Goal: Information Seeking & Learning: Learn about a topic

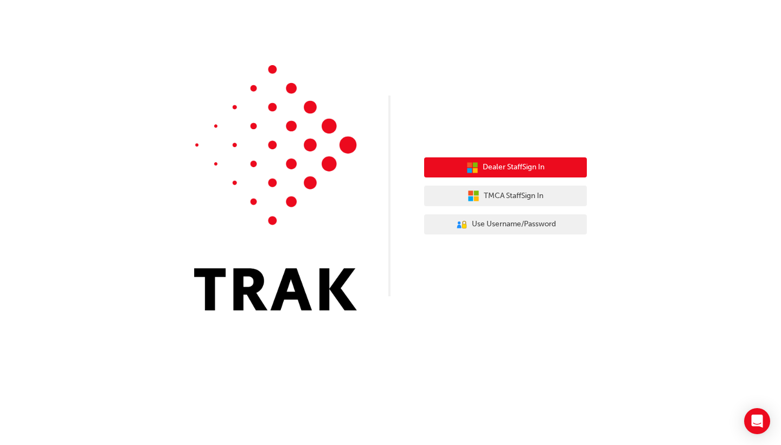
click at [526, 170] on span "Dealer Staff Sign In" at bounding box center [514, 167] width 62 height 12
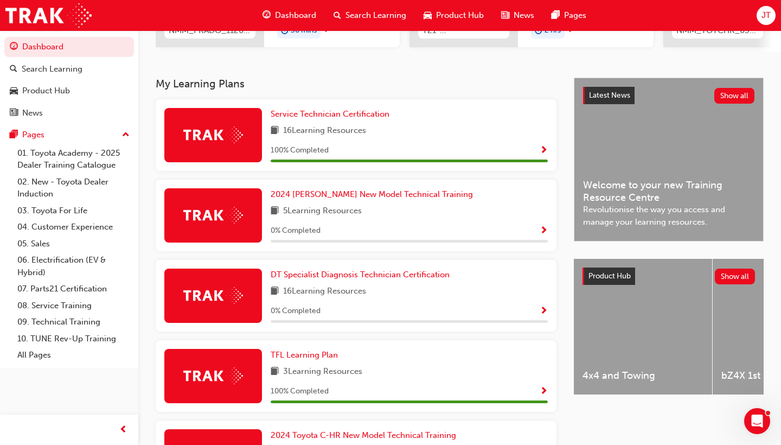
scroll to position [196, 0]
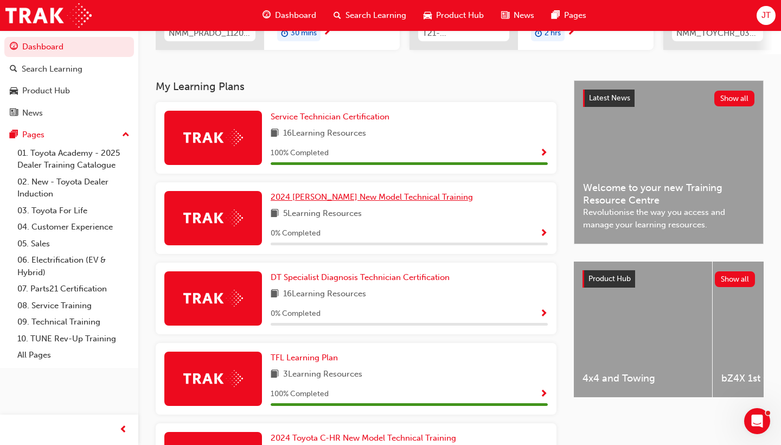
click at [359, 199] on span "2024 [PERSON_NAME] New Model Technical Training" at bounding box center [372, 197] width 202 height 10
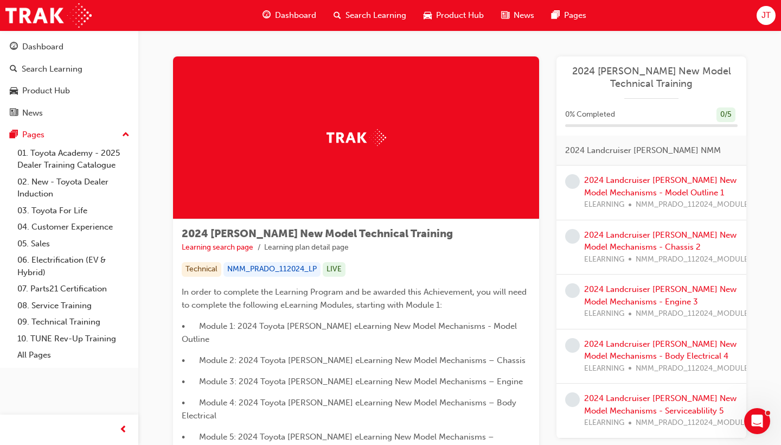
click at [575, 180] on span "learningRecordVerb_NONE-icon" at bounding box center [572, 181] width 15 height 15
click at [602, 183] on link "2024 Landcruiser [PERSON_NAME] New Model Mechanisms - Model Outline 1" at bounding box center [660, 186] width 152 height 22
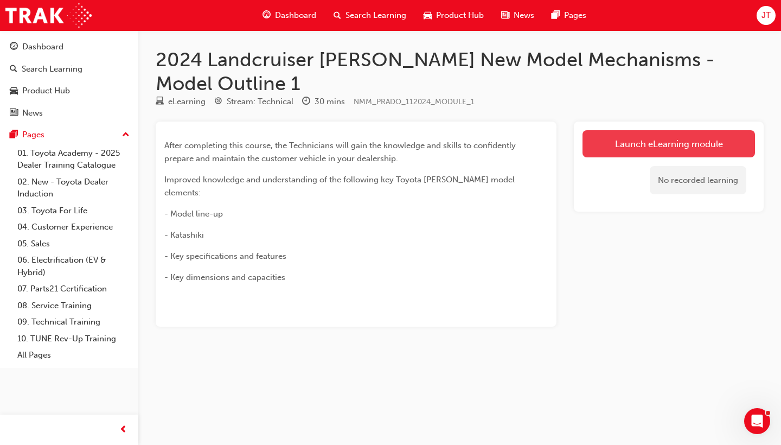
click at [646, 130] on link "Launch eLearning module" at bounding box center [669, 143] width 173 height 27
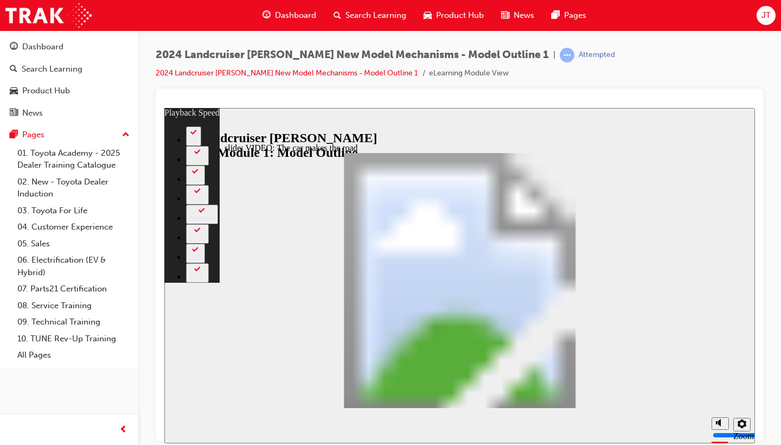
type input "0"
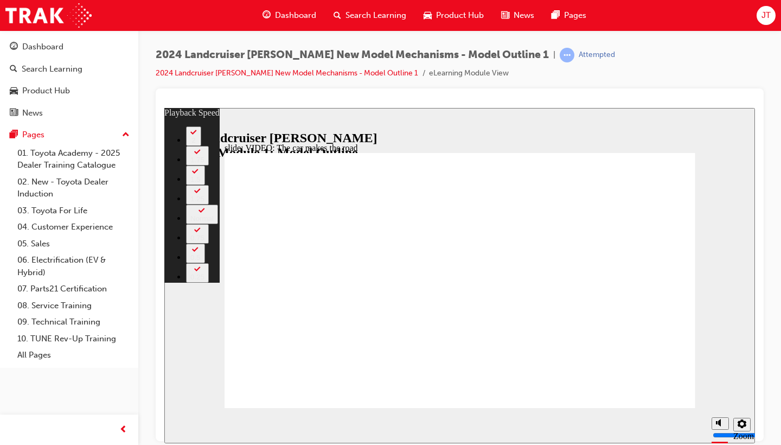
type input "86"
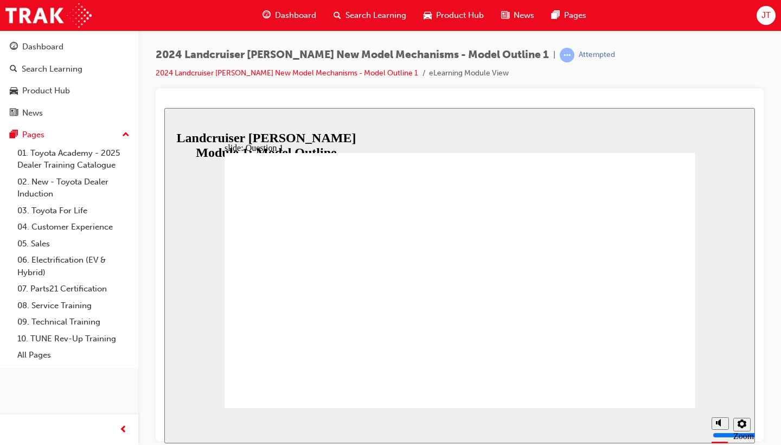
radio input "true"
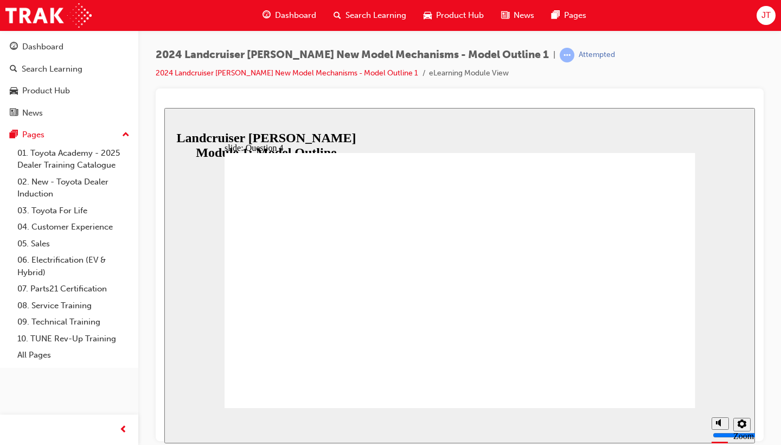
radio input "true"
click at [182, 125] on icon "Sidebar Toggle" at bounding box center [178, 124] width 16 height 7
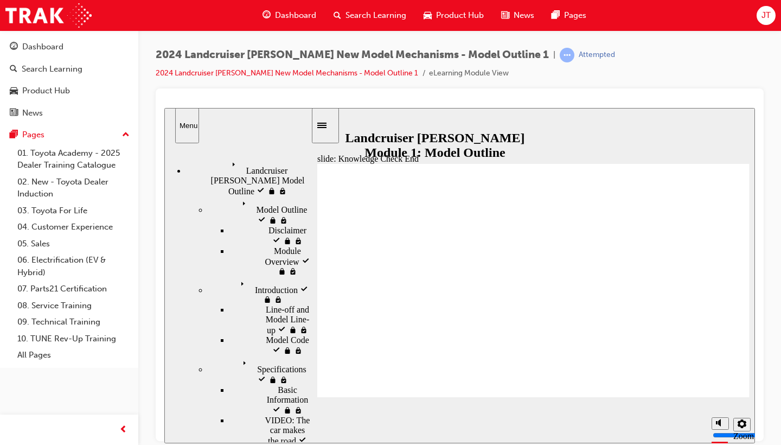
click at [236, 165] on span "Landcruiser [PERSON_NAME] Model Outline visited" at bounding box center [269, 171] width 83 height 29
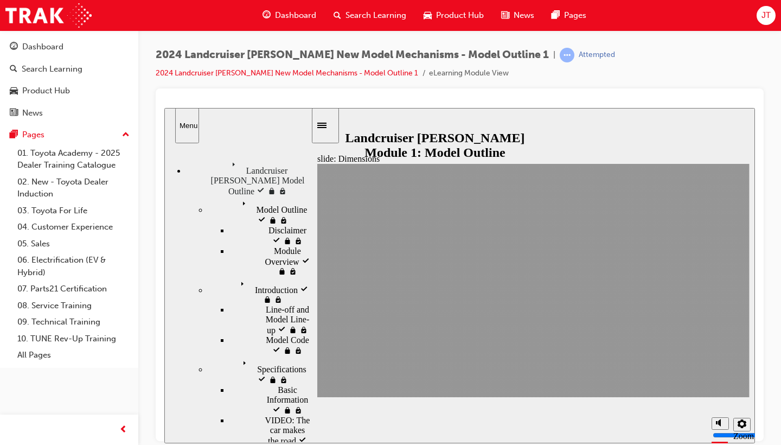
click at [253, 355] on span "Specifications visited" at bounding box center [275, 365] width 72 height 20
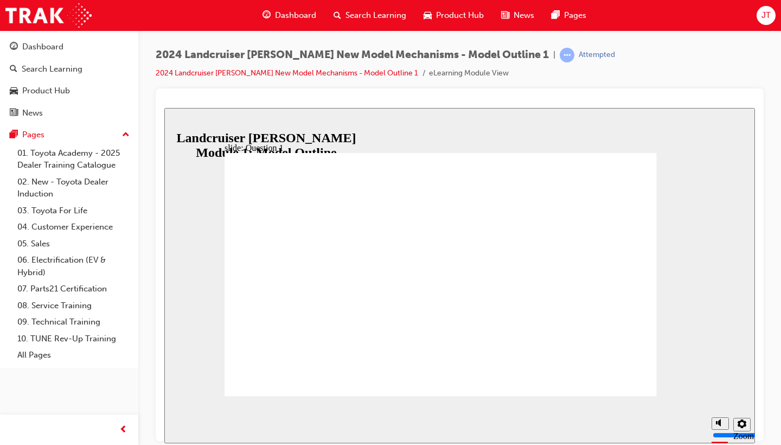
radio input "true"
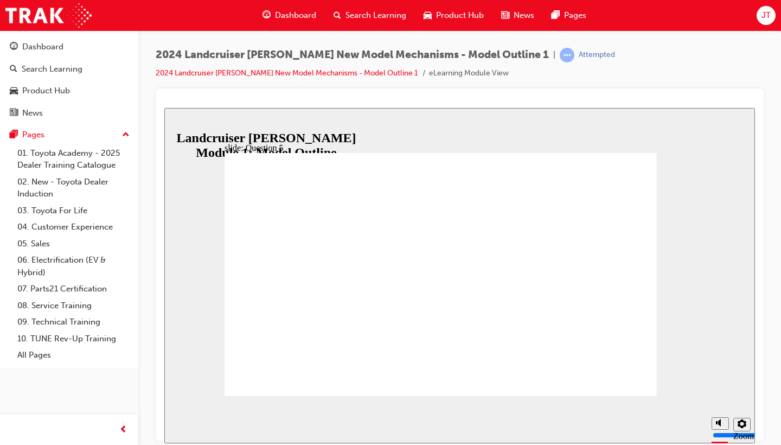
radio input "true"
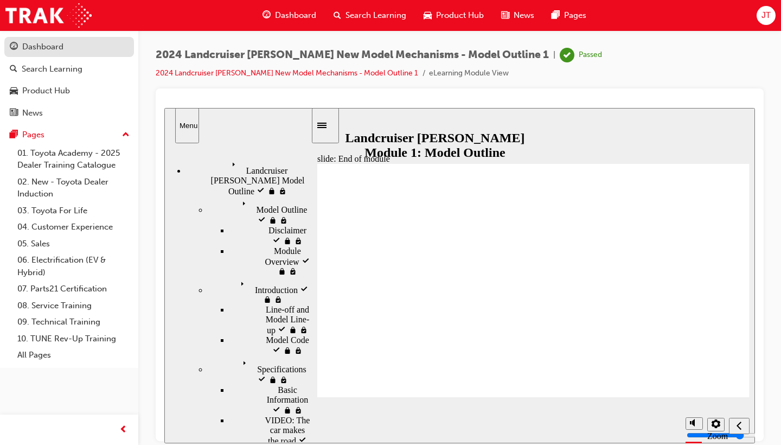
click at [76, 55] on link "Dashboard" at bounding box center [69, 47] width 130 height 20
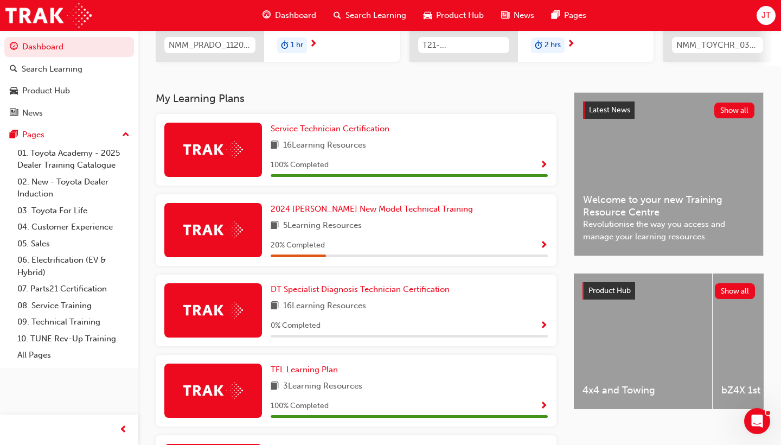
scroll to position [171, 0]
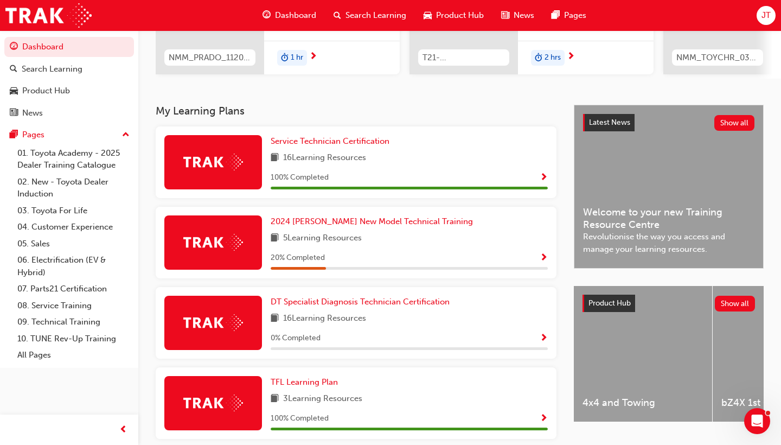
click at [415, 237] on div "5 Learning Resources" at bounding box center [409, 239] width 277 height 14
click at [326, 221] on span "2024 [PERSON_NAME] New Model Technical Training" at bounding box center [372, 221] width 202 height 10
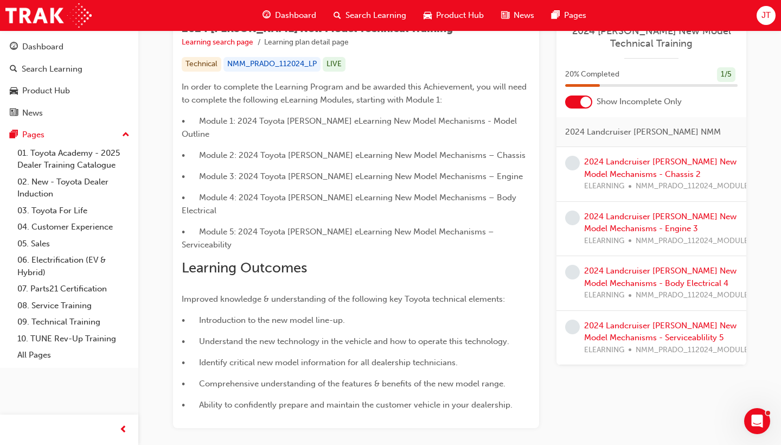
scroll to position [197, 0]
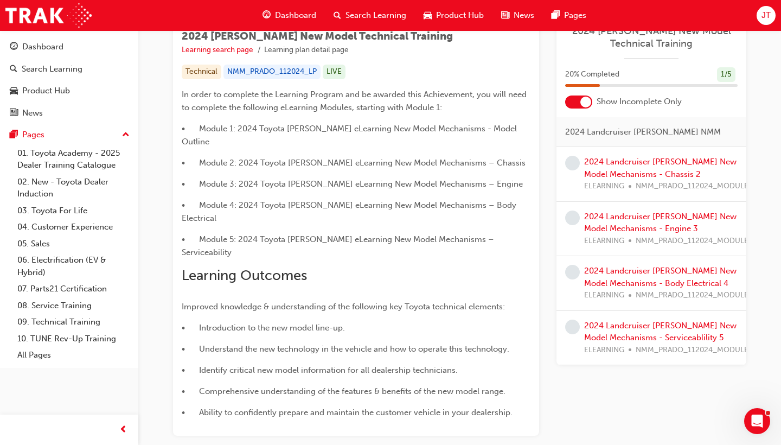
click at [588, 99] on div at bounding box center [586, 102] width 11 height 11
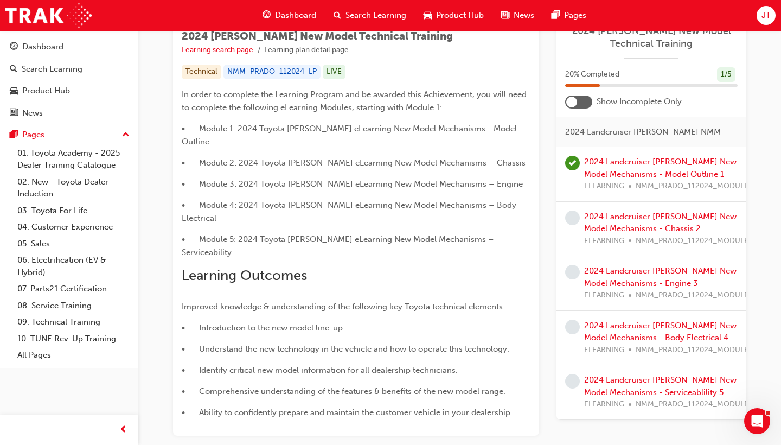
click at [601, 212] on link "2024 Landcruiser [PERSON_NAME] New Model Mechanisms - Chassis 2" at bounding box center [660, 223] width 152 height 22
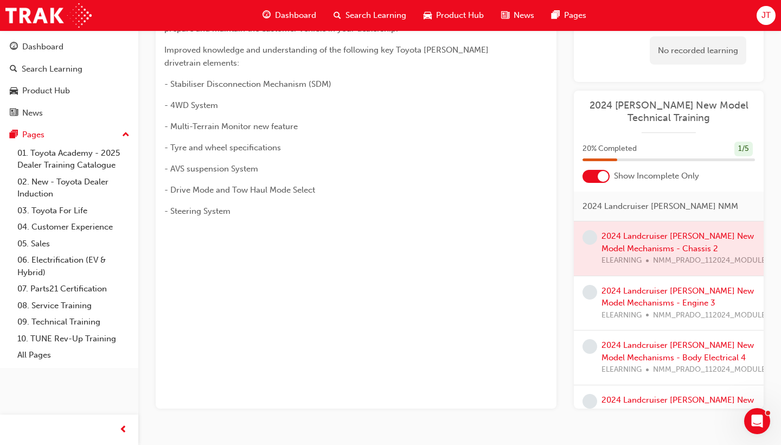
click at [641, 221] on div at bounding box center [669, 248] width 190 height 54
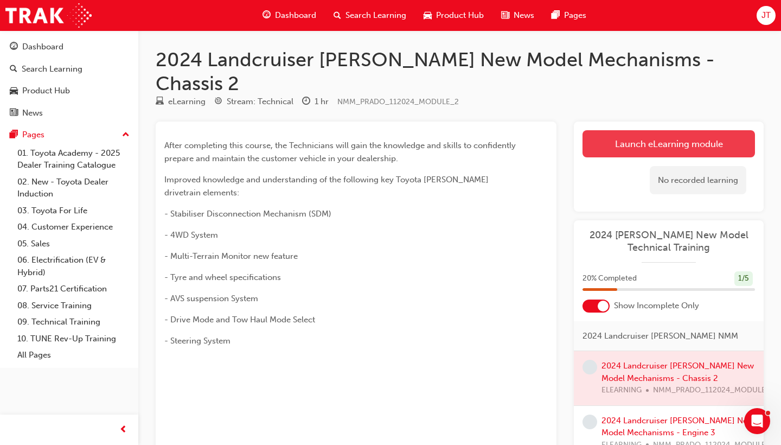
click at [674, 130] on link "Launch eLearning module" at bounding box center [669, 143] width 173 height 27
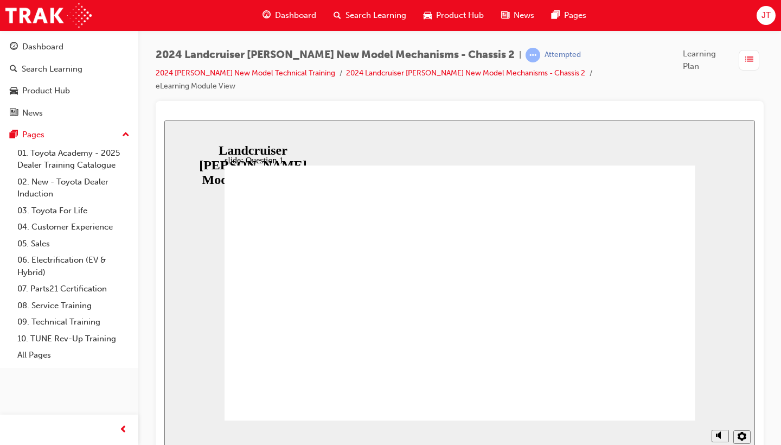
click at [747, 57] on span "list-icon" at bounding box center [749, 60] width 8 height 14
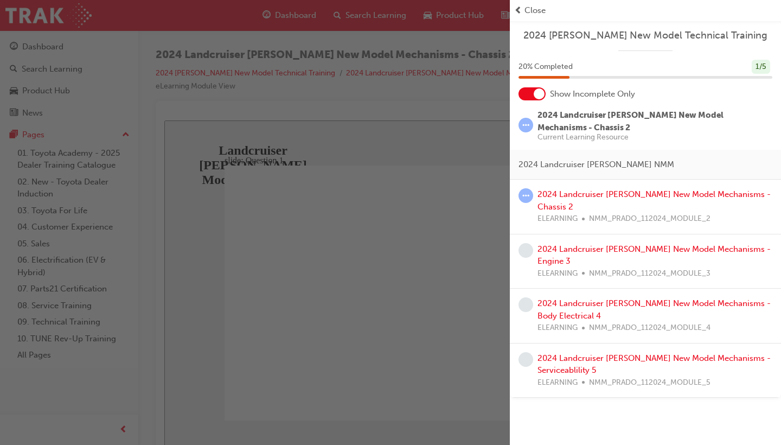
click at [519, 8] on span "prev-icon" at bounding box center [518, 10] width 8 height 12
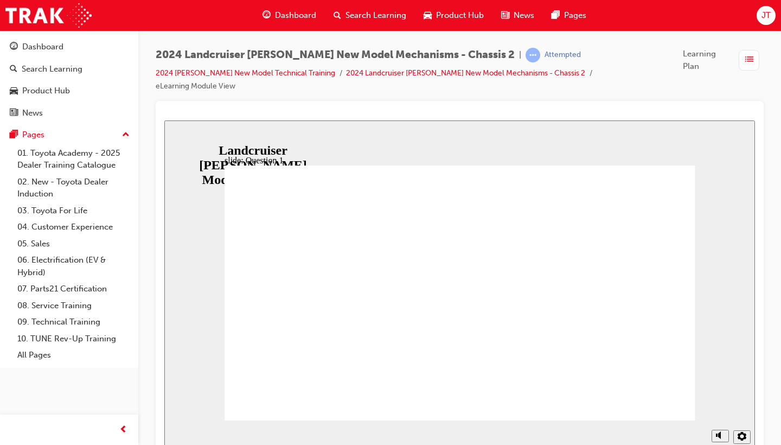
radio input "true"
radio input "false"
radio input "true"
radio input "false"
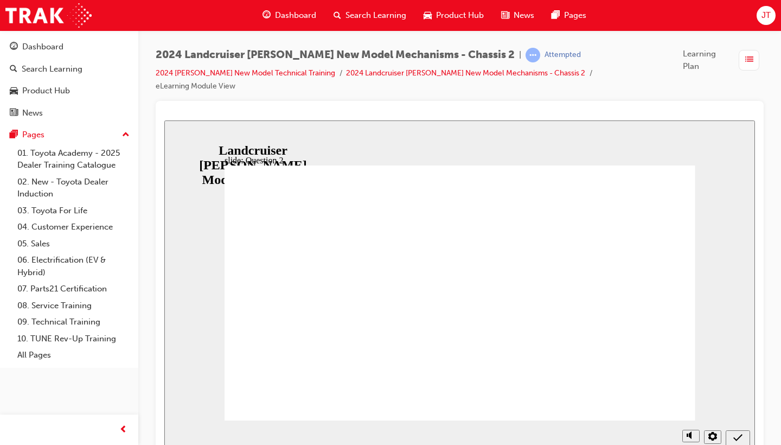
radio input "true"
radio input "false"
radio input "true"
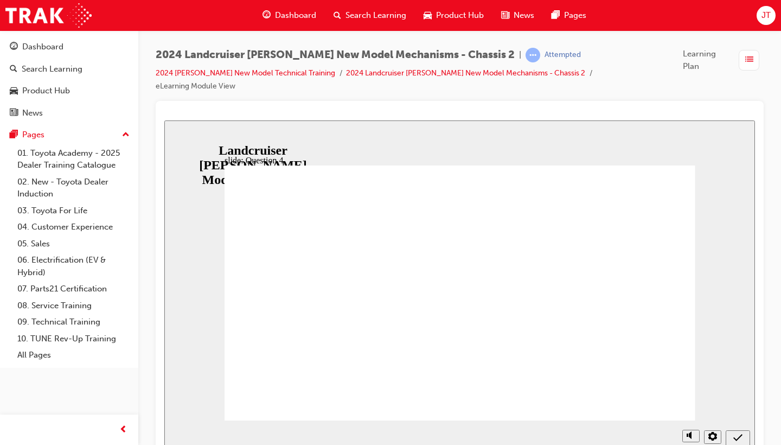
radio input "true"
radio input "false"
radio input "true"
click at [183, 140] on icon "Sidebar Toggle" at bounding box center [178, 137] width 16 height 7
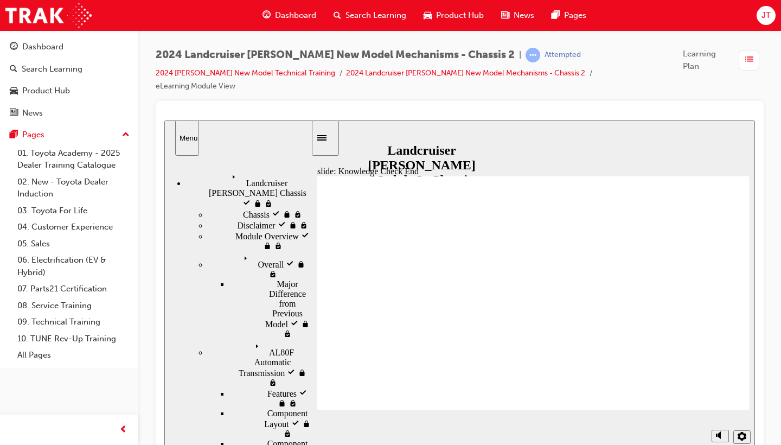
click at [277, 177] on span "Landcruiser Prado Chassis visited" at bounding box center [269, 184] width 83 height 29
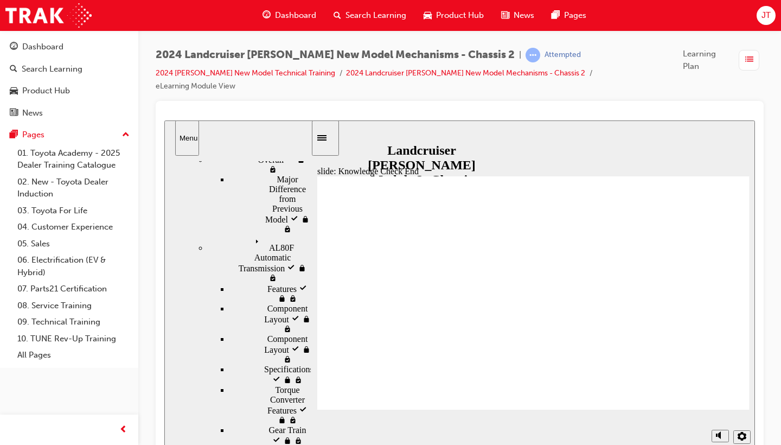
scroll to position [104, 0]
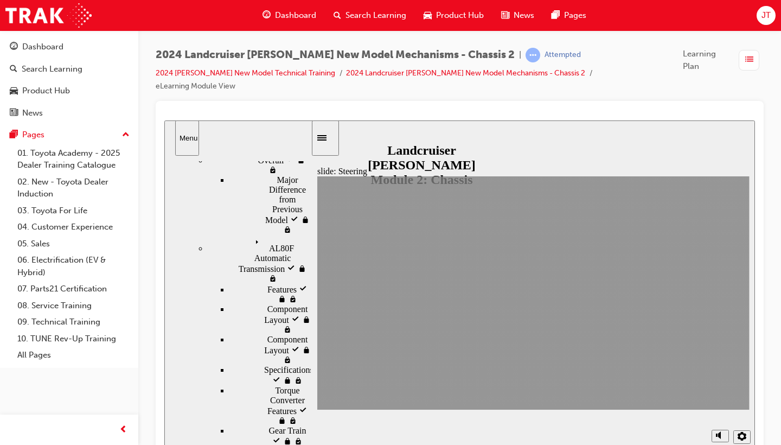
scroll to position [80, 0]
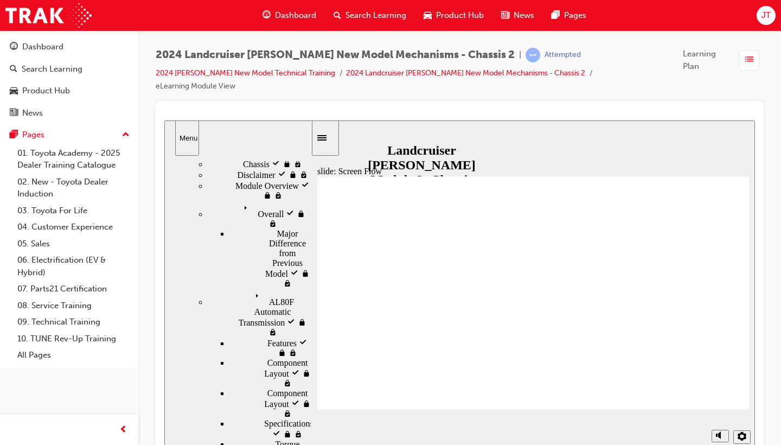
scroll to position [50, 0]
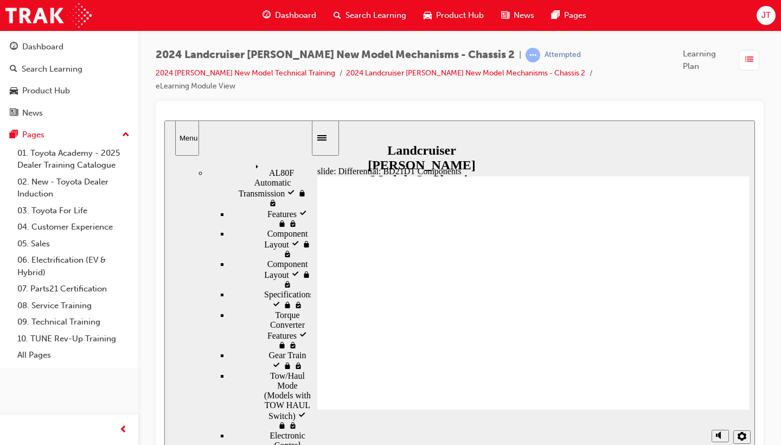
scroll to position [179, 0]
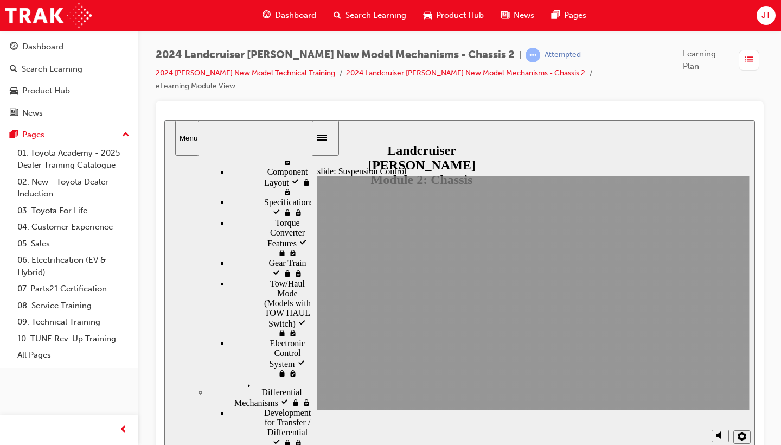
scroll to position [304, 0]
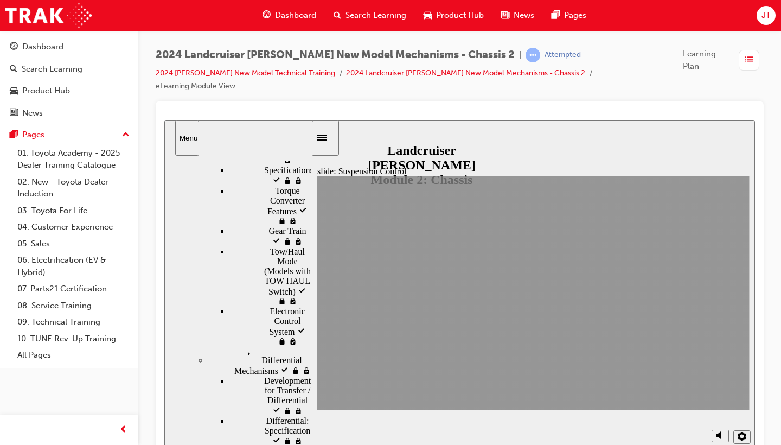
drag, startPoint x: 309, startPoint y: 258, endPoint x: 291, endPoint y: 457, distance: 199.9
click at [291, 444] on html "Yoke Steering Torque Sensor Multipole Magnet Hall IC1 Hall IC2 Magnetic Converg…" at bounding box center [459, 287] width 591 height 335
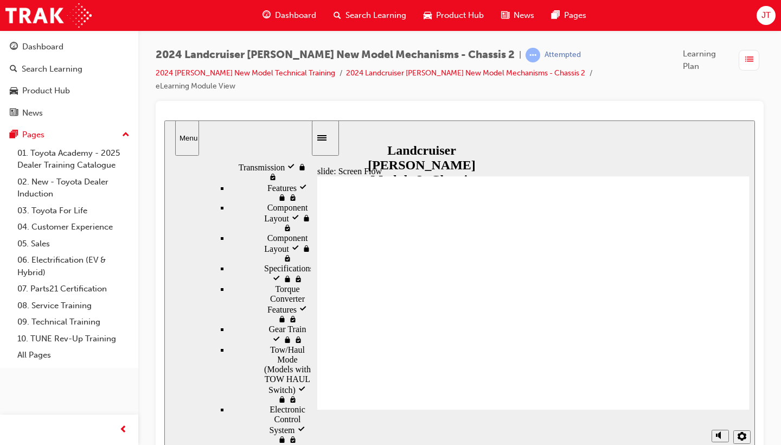
scroll to position [203, 0]
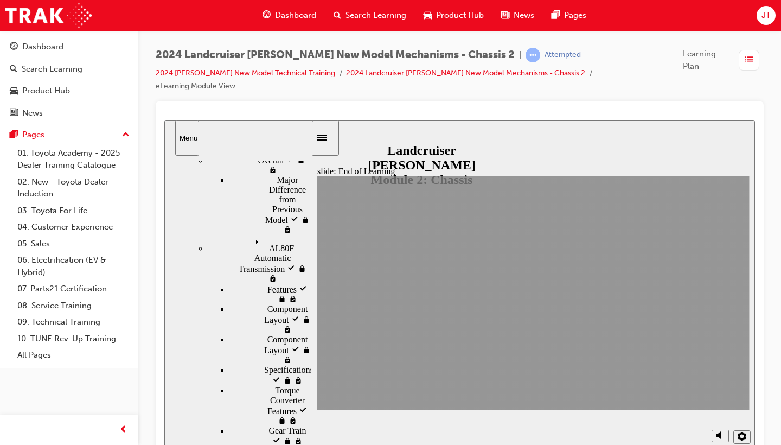
scroll to position [0, 0]
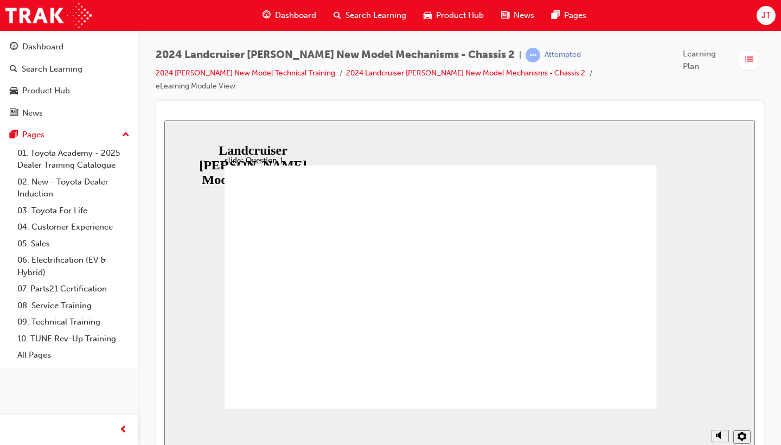
radio input "true"
radio input "false"
radio input "true"
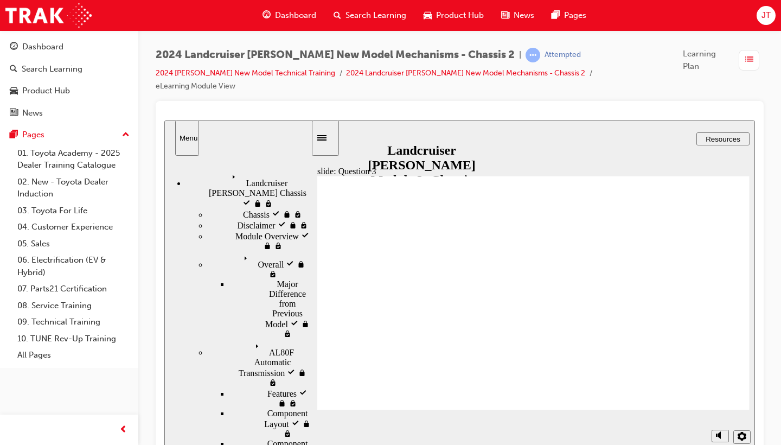
radio input "true"
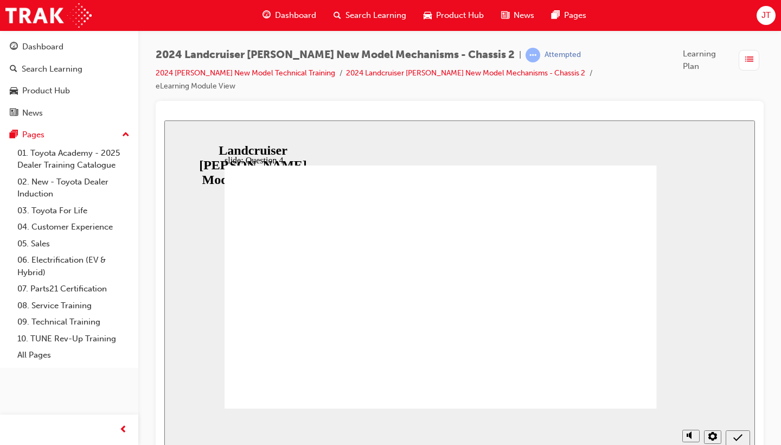
radio input "true"
radio input "false"
radio input "true"
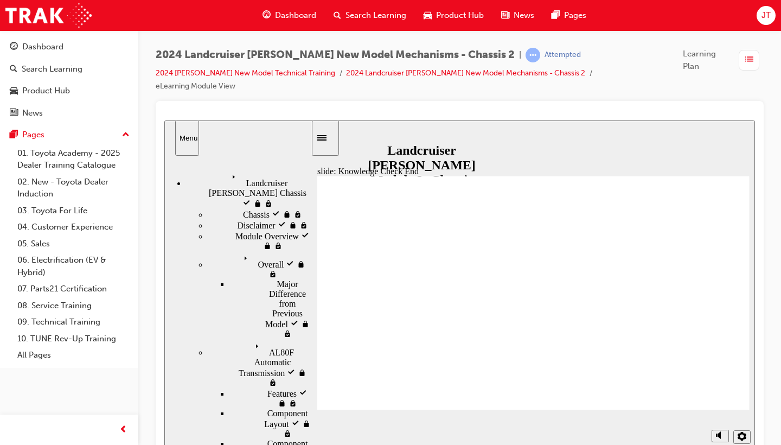
click at [327, 141] on icon "Sidebar Toggle" at bounding box center [321, 137] width 9 height 5
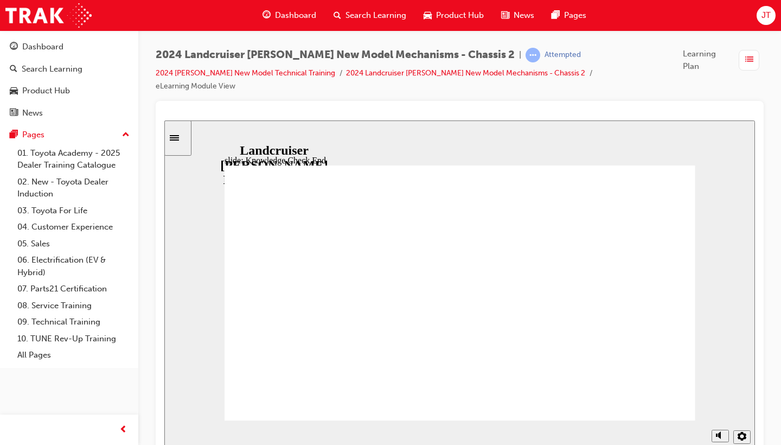
click at [185, 134] on div "Sidebar Toggle" at bounding box center [178, 138] width 18 height 8
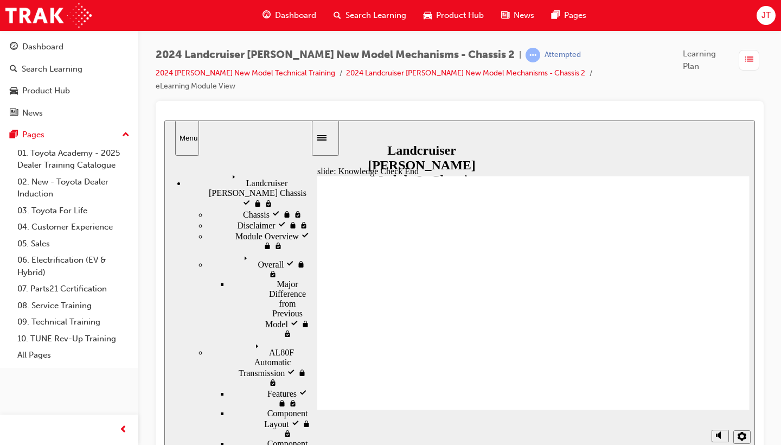
click at [253, 172] on span "Landcruiser Prado Chassis visited" at bounding box center [269, 184] width 83 height 29
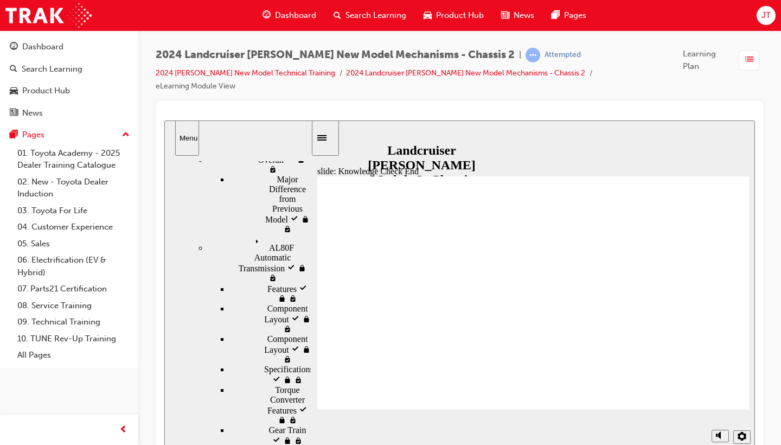
scroll to position [104, 0]
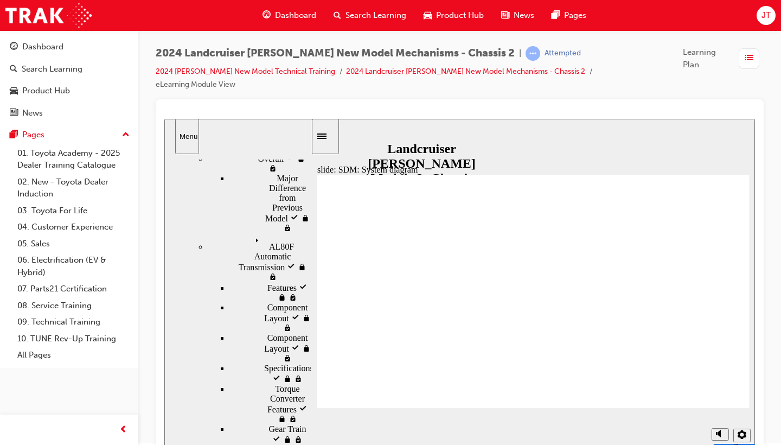
scroll to position [0, 0]
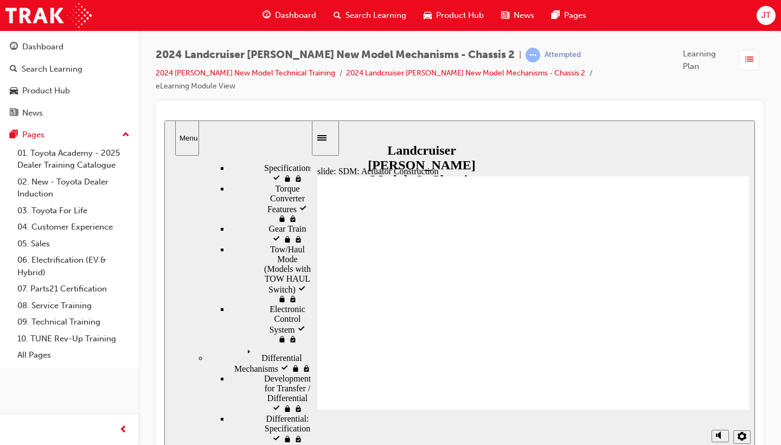
scroll to position [304, 0]
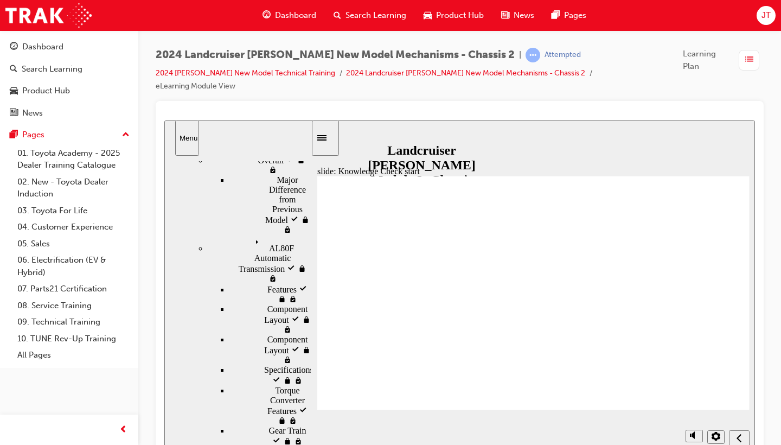
scroll to position [0, 0]
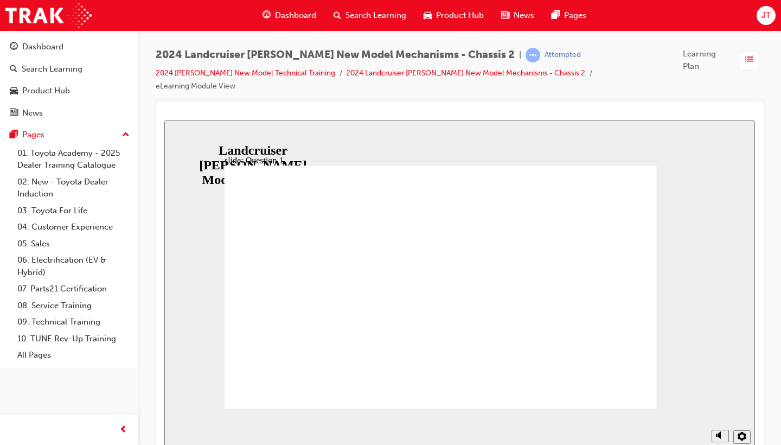
radio input "true"
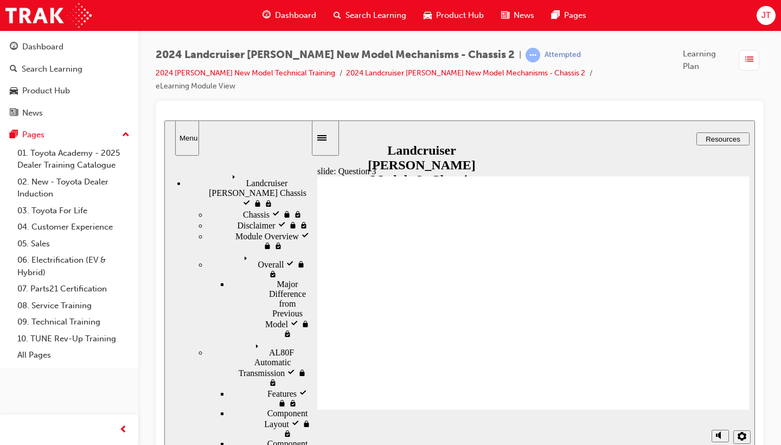
radio input "true"
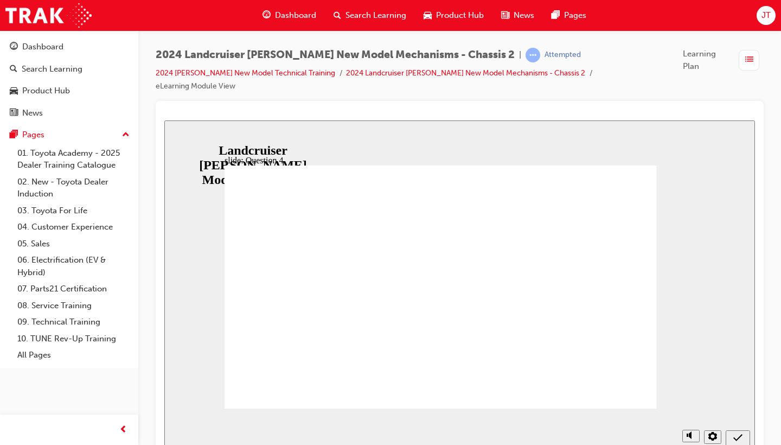
radio input "true"
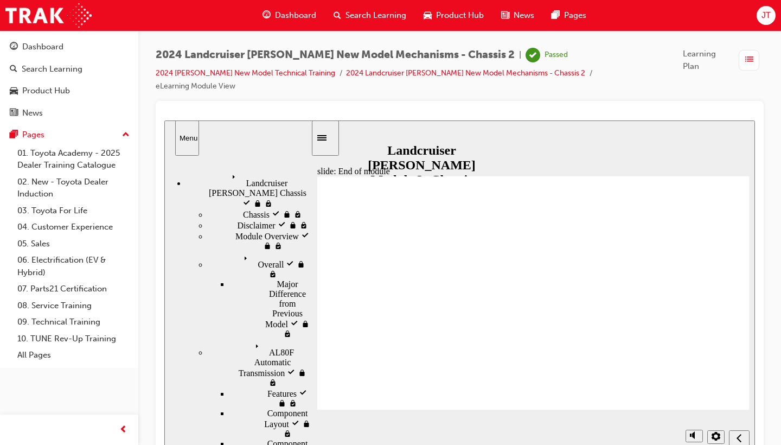
click at [190, 143] on button "Menu" at bounding box center [187, 137] width 24 height 35
click at [332, 135] on icon "Sidebar Toggle" at bounding box center [325, 137] width 16 height 7
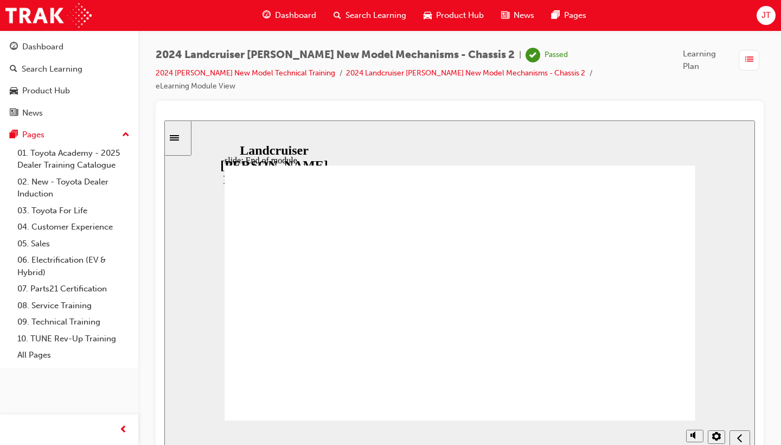
click at [751, 58] on span "list-icon" at bounding box center [749, 60] width 8 height 14
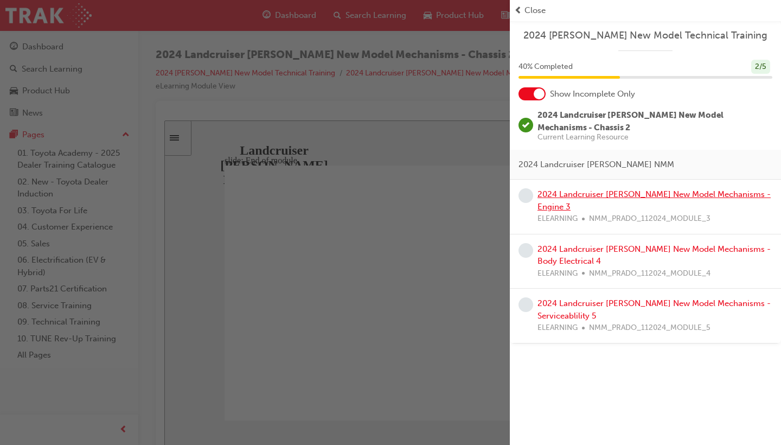
click at [577, 190] on link "2024 Landcruiser [PERSON_NAME] New Model Mechanisms - Engine 3" at bounding box center [654, 200] width 233 height 22
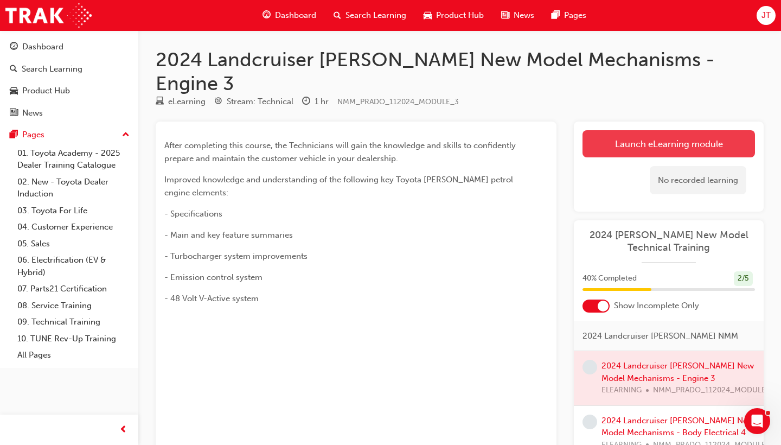
click at [635, 130] on link "Launch eLearning module" at bounding box center [669, 143] width 173 height 27
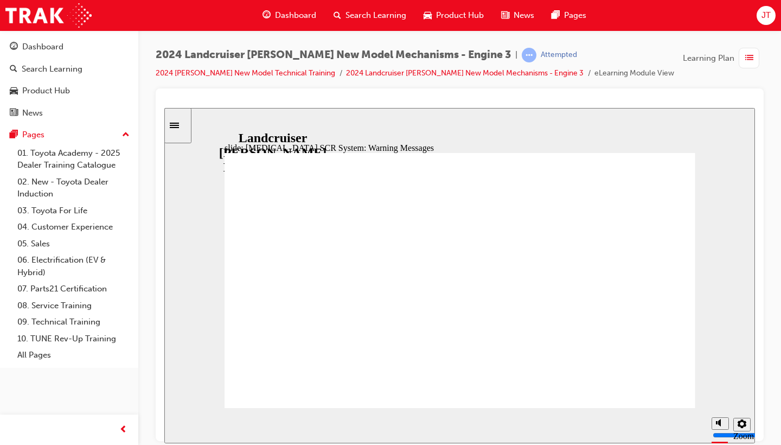
radio input "true"
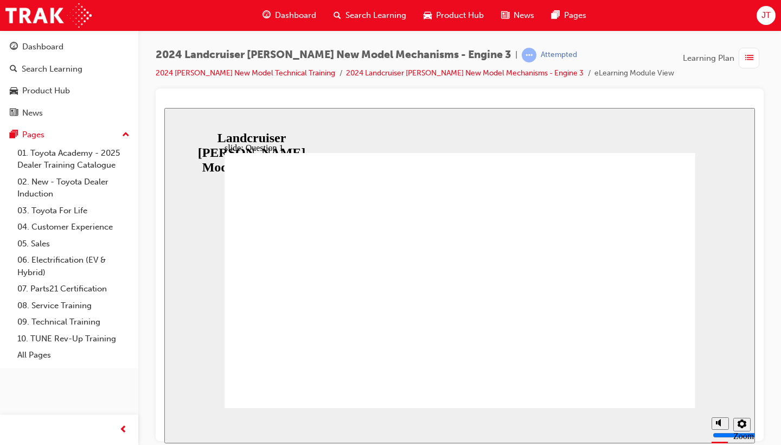
radio input "true"
radio input "false"
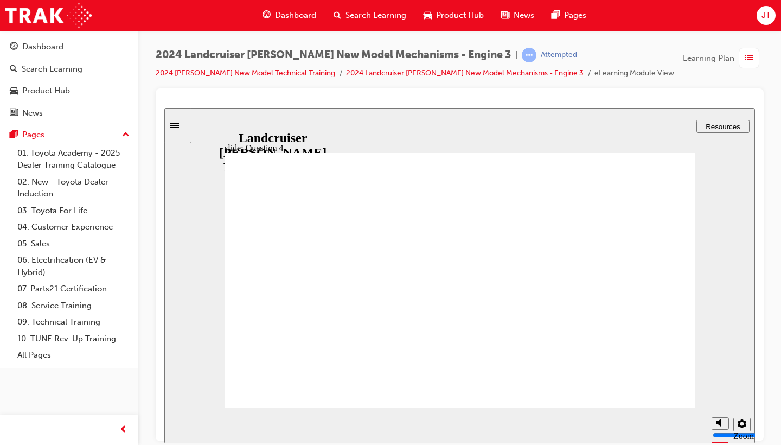
radio input "true"
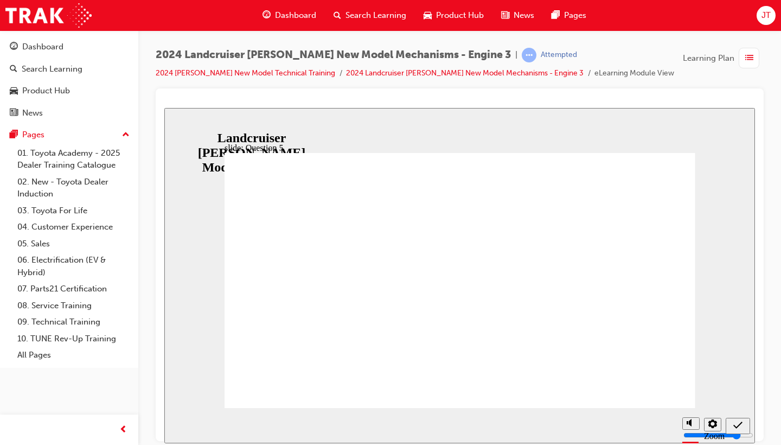
radio input "true"
click at [181, 126] on icon "Sidebar Toggle" at bounding box center [178, 124] width 16 height 7
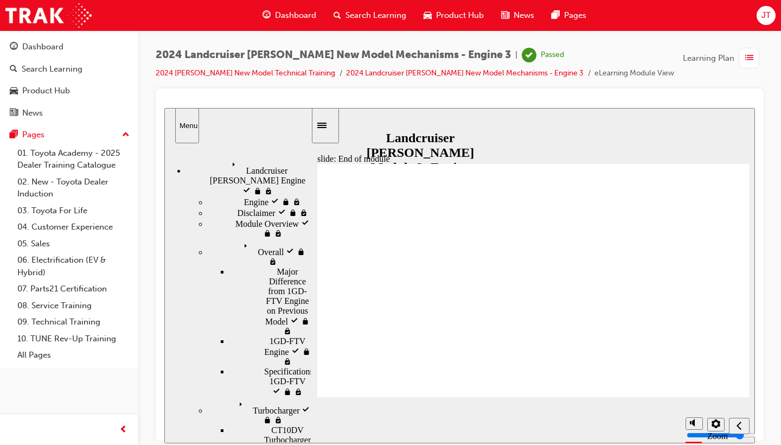
click at [265, 161] on span "Landcruiser Prado Engine visited" at bounding box center [269, 171] width 83 height 29
click at [741, 52] on div "button" at bounding box center [749, 58] width 21 height 21
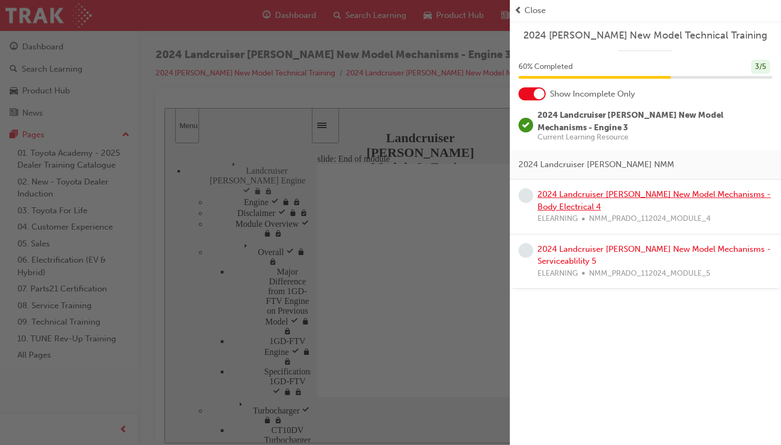
click at [570, 189] on link "2024 Landcruiser [PERSON_NAME] New Model Mechanisms - Body Electrical 4" at bounding box center [654, 200] width 233 height 22
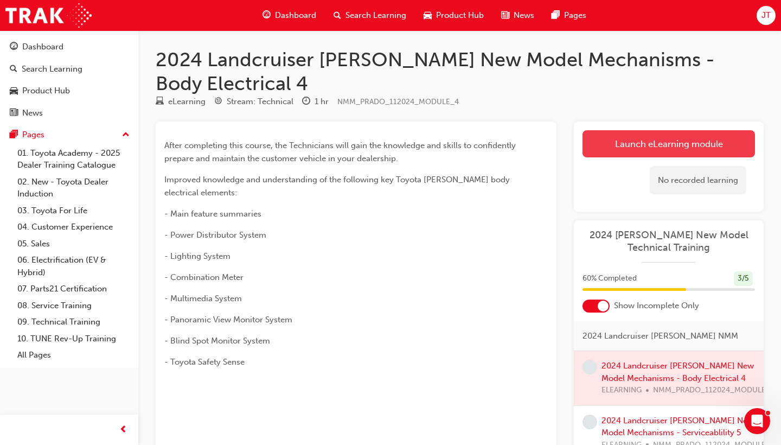
click at [674, 145] on link "Launch eLearning module" at bounding box center [669, 143] width 173 height 27
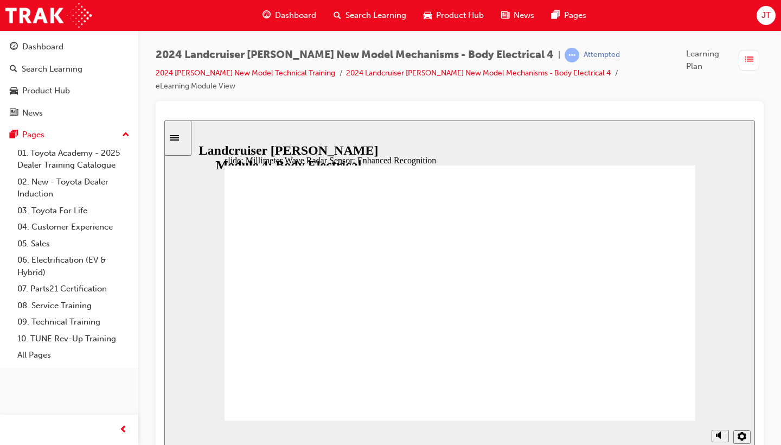
drag, startPoint x: 581, startPoint y: 406, endPoint x: 249, endPoint y: 400, distance: 331.5
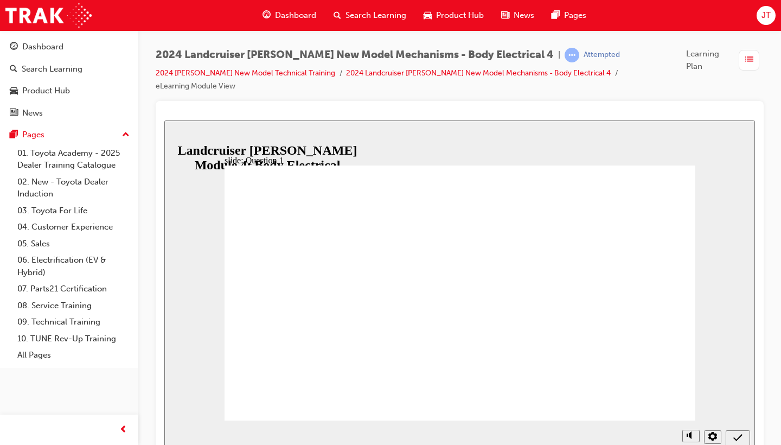
radio input "true"
radio input "false"
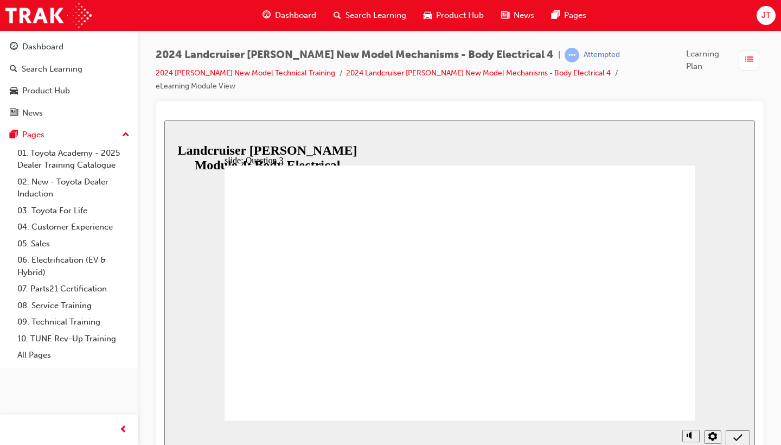
radio input "true"
radio input "false"
radio input "true"
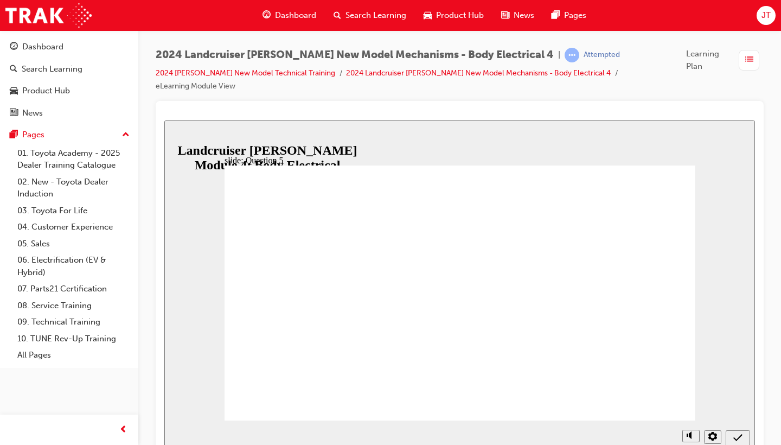
radio input "true"
radio input "false"
radio input "true"
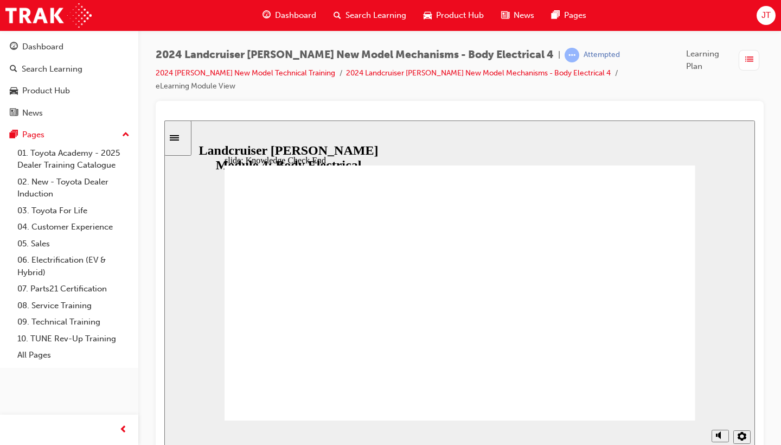
click at [179, 138] on icon "Sidebar Toggle" at bounding box center [174, 137] width 9 height 5
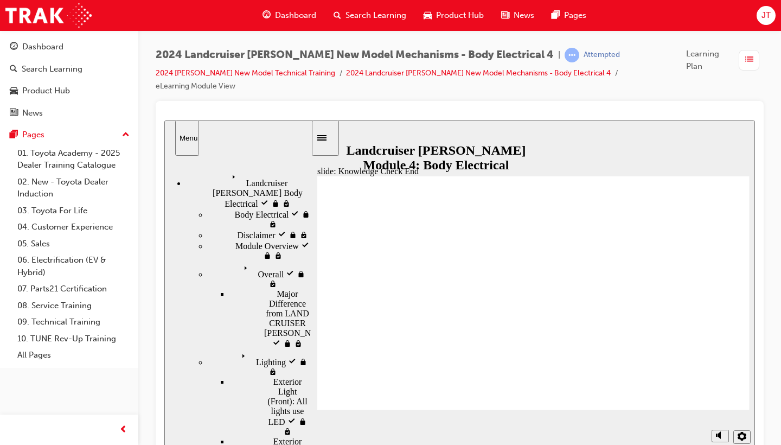
click at [190, 142] on div "Menu" at bounding box center [187, 138] width 15 height 8
click at [327, 139] on icon "Sidebar Toggle" at bounding box center [321, 137] width 9 height 5
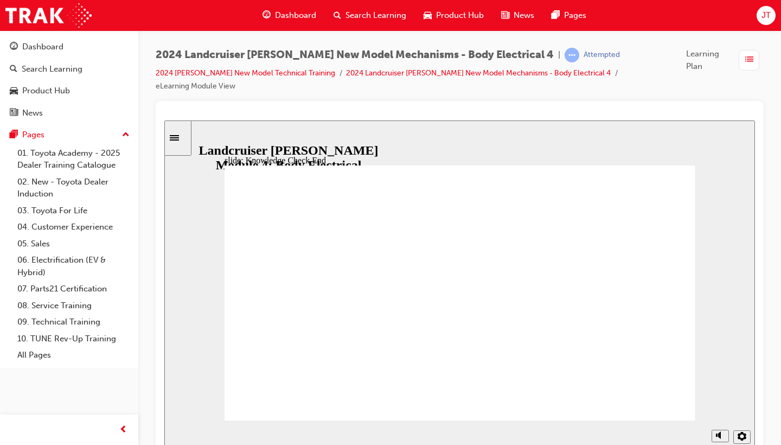
click at [179, 141] on icon "Sidebar Toggle" at bounding box center [174, 137] width 9 height 5
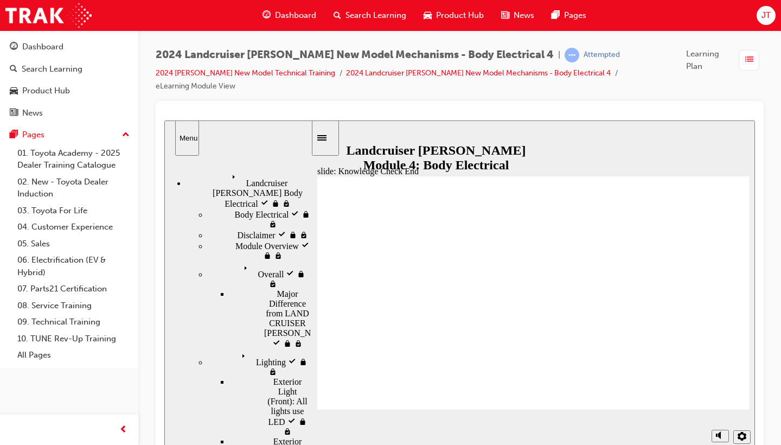
click at [259, 174] on span "Landcruiser Prado Body Electrical visited" at bounding box center [269, 184] width 83 height 29
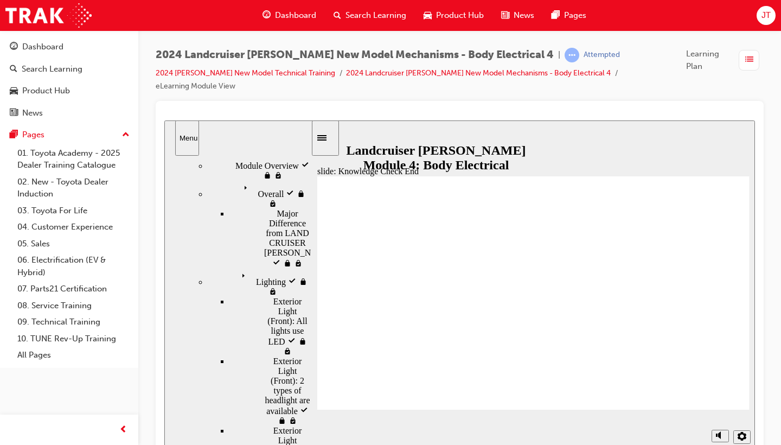
scroll to position [80, 0]
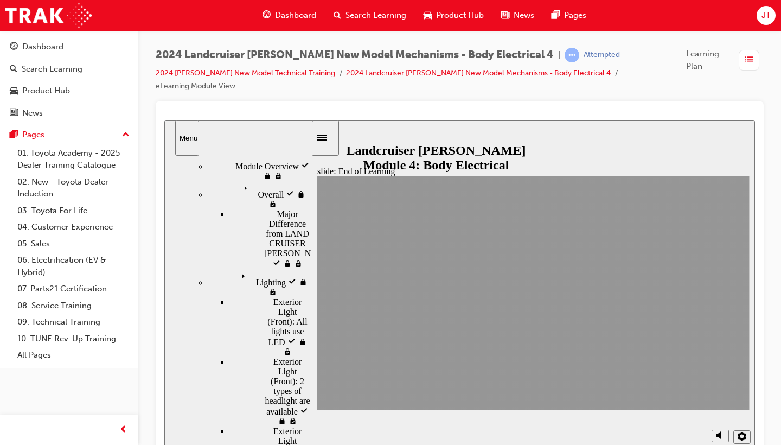
scroll to position [0, 0]
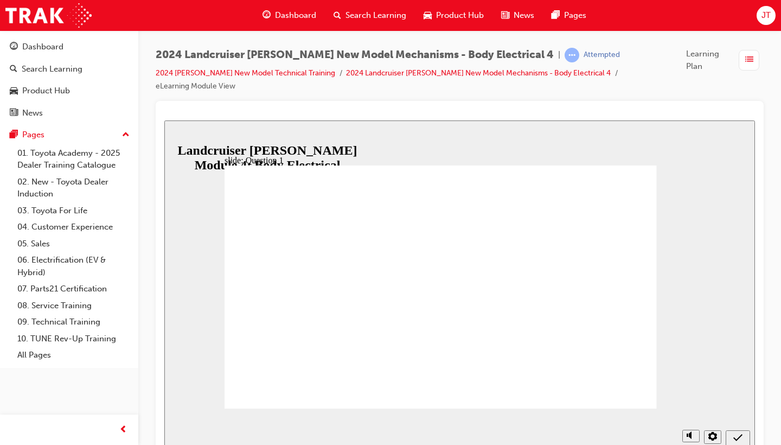
radio input "true"
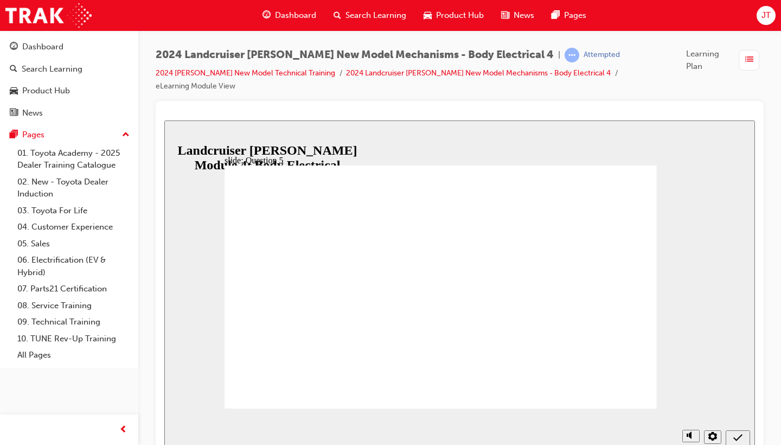
radio input "true"
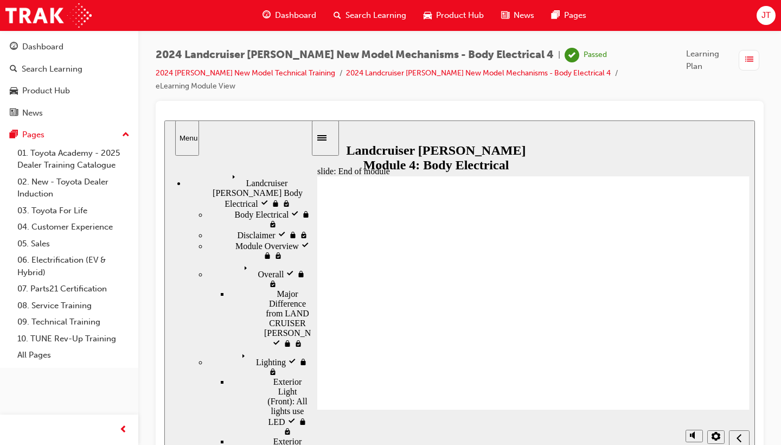
click at [742, 62] on div "button" at bounding box center [749, 60] width 21 height 21
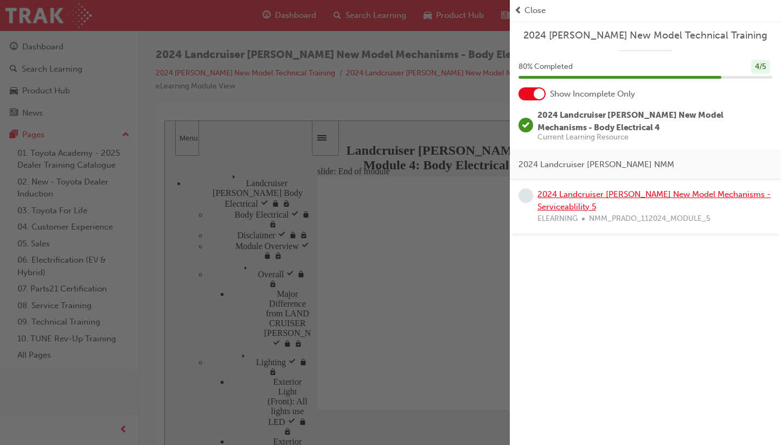
click at [586, 207] on link "2024 Landcruiser [PERSON_NAME] New Model Mechanisms - Serviceablility 5" at bounding box center [654, 200] width 233 height 22
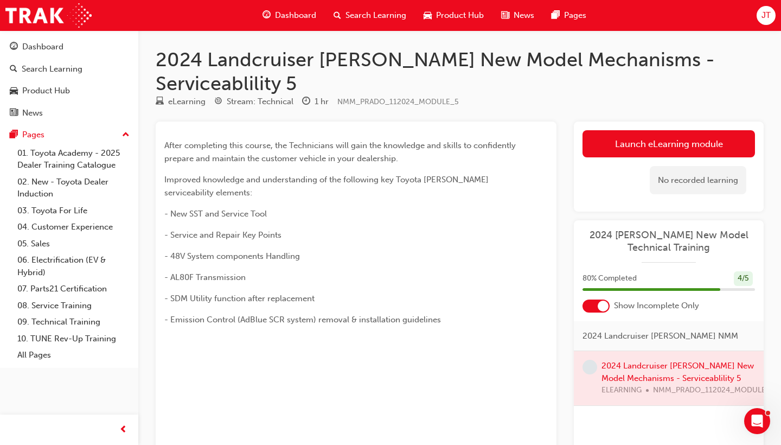
click at [642, 351] on div at bounding box center [669, 378] width 190 height 54
click at [592, 360] on span "learningRecordVerb_NONE-icon" at bounding box center [590, 367] width 15 height 15
click at [688, 351] on div at bounding box center [669, 378] width 190 height 54
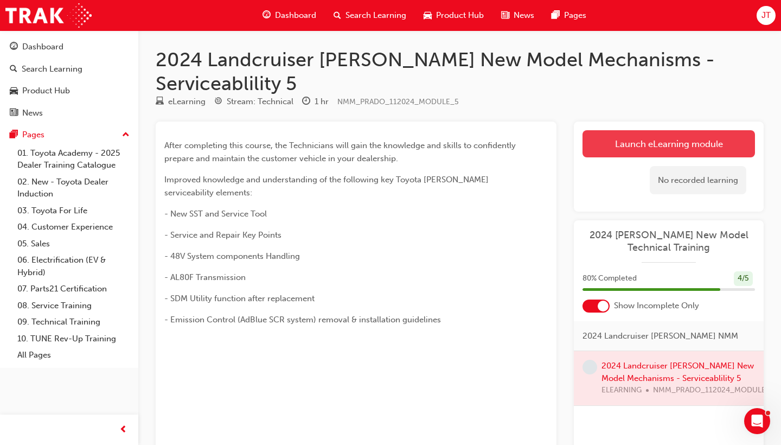
click at [693, 130] on link "Launch eLearning module" at bounding box center [669, 143] width 173 height 27
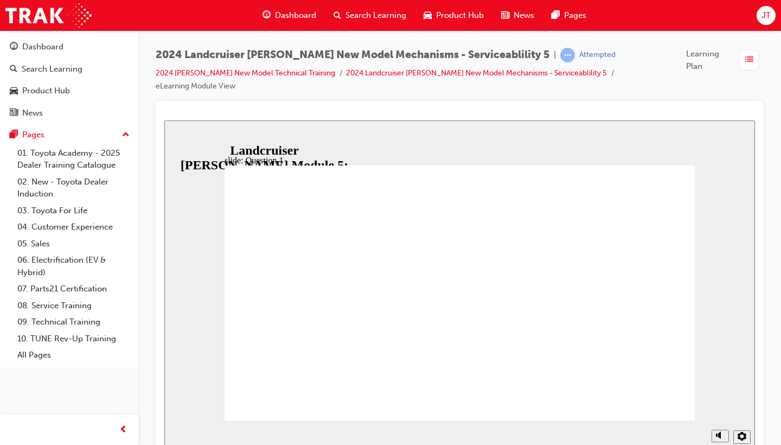
radio input "false"
radio input "true"
radio input "false"
radio input "true"
radio input "false"
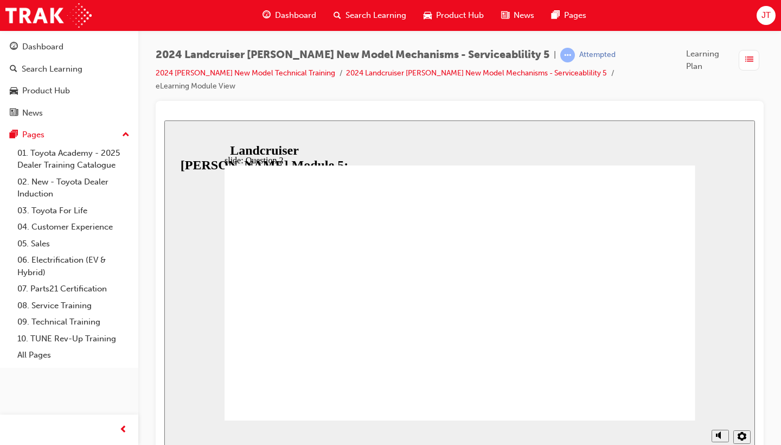
radio input "true"
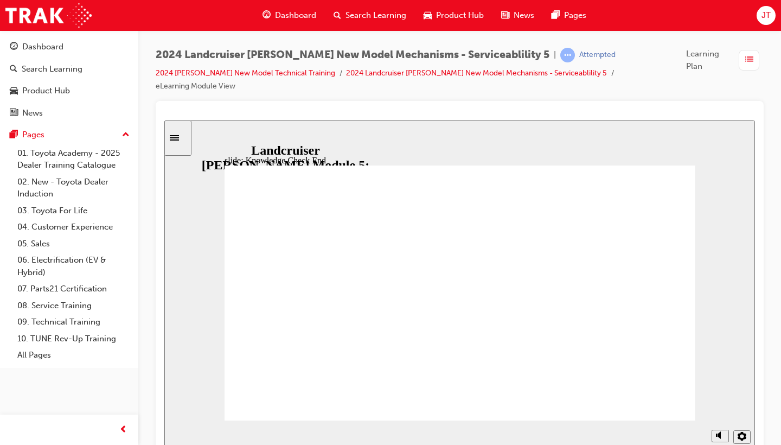
click at [747, 60] on span "list-icon" at bounding box center [749, 60] width 8 height 14
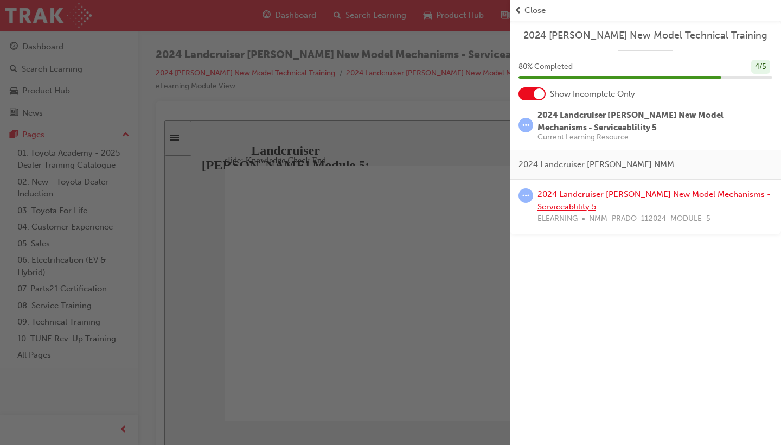
click at [554, 200] on link "2024 Landcruiser [PERSON_NAME] New Model Mechanisms - Serviceablility 5" at bounding box center [654, 200] width 233 height 22
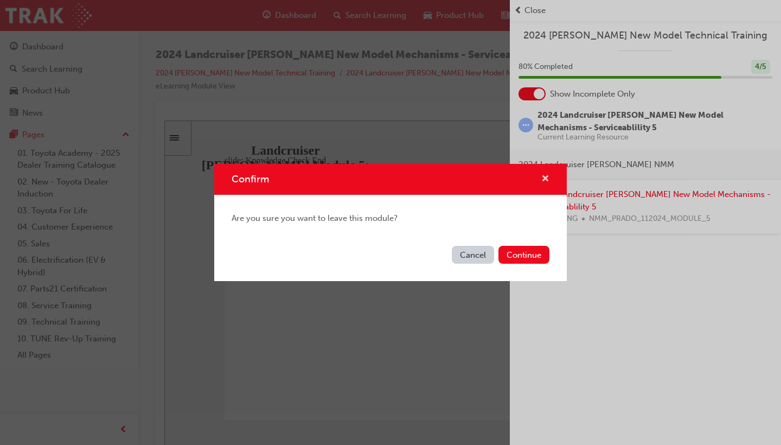
click at [543, 177] on span "cross-icon" at bounding box center [545, 180] width 8 height 10
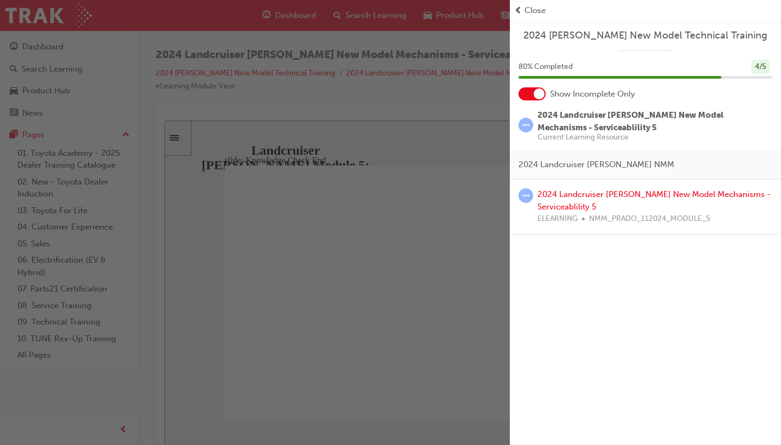
click at [439, 148] on div "button" at bounding box center [255, 222] width 510 height 445
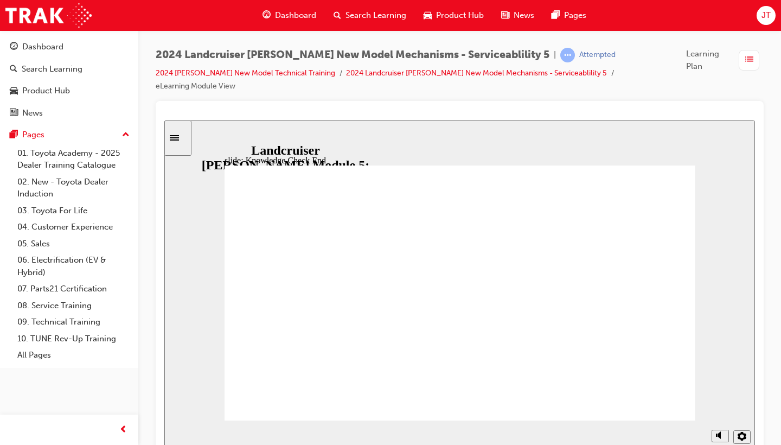
click at [179, 141] on icon "Sidebar Toggle" at bounding box center [174, 137] width 9 height 5
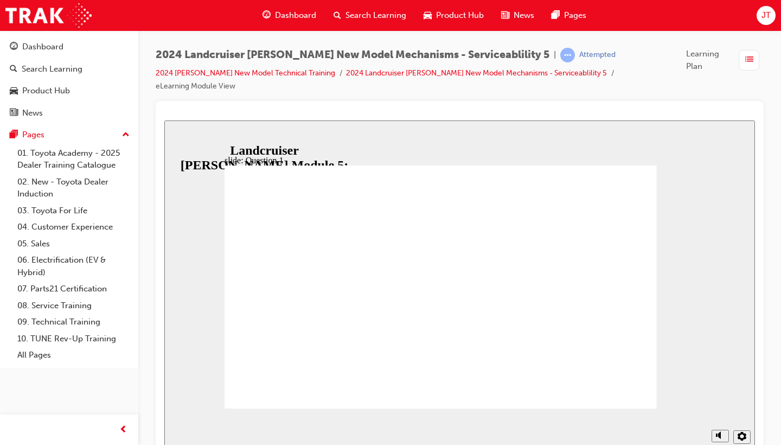
radio input "true"
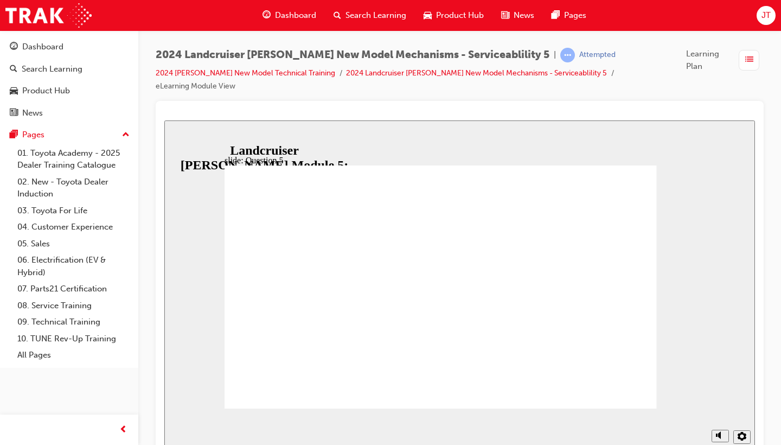
radio input "false"
radio input "true"
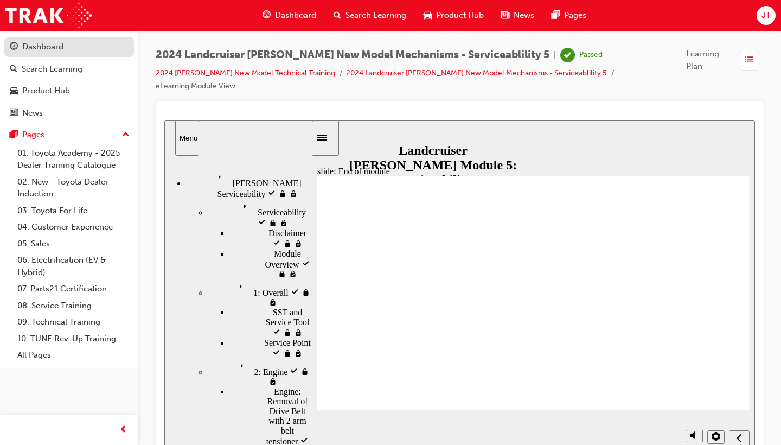
click at [112, 51] on div "Dashboard" at bounding box center [69, 47] width 119 height 14
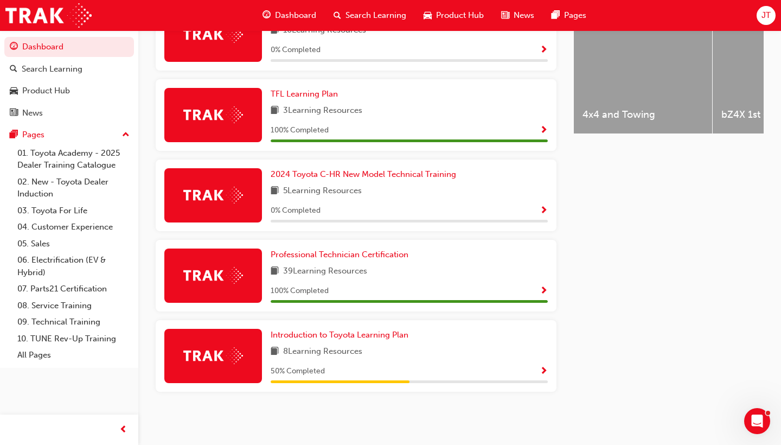
scroll to position [462, 0]
click at [348, 199] on div "2024 Toyota C-HR New Model Technical Training 5 Learning Resources 0 % Completed" at bounding box center [409, 195] width 277 height 54
click at [241, 200] on img at bounding box center [213, 195] width 60 height 17
click at [234, 195] on img at bounding box center [213, 195] width 60 height 17
